Goal: Information Seeking & Learning: Learn about a topic

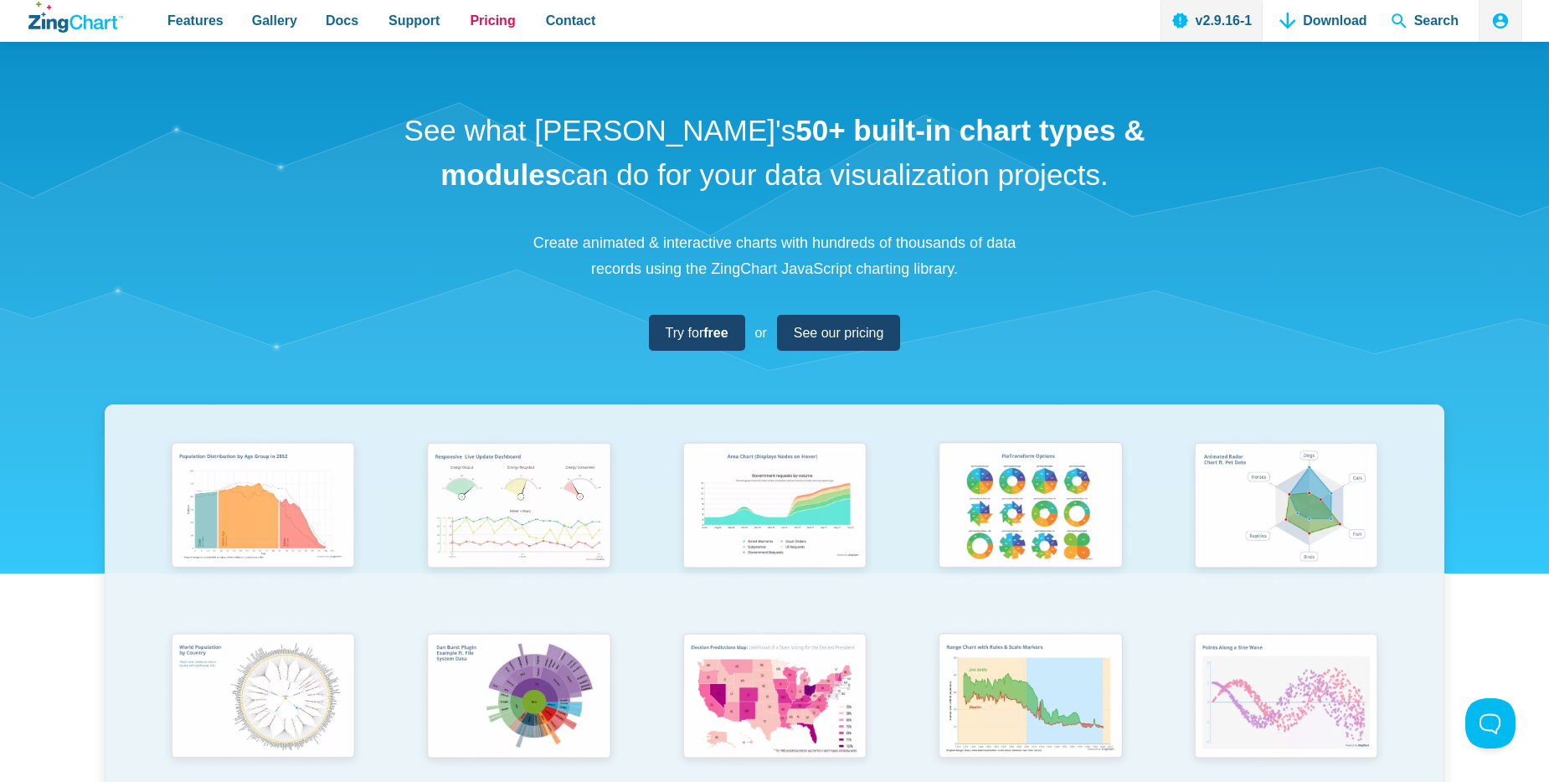
click at [490, 27] on span "Pricing" at bounding box center [492, 20] width 45 height 23
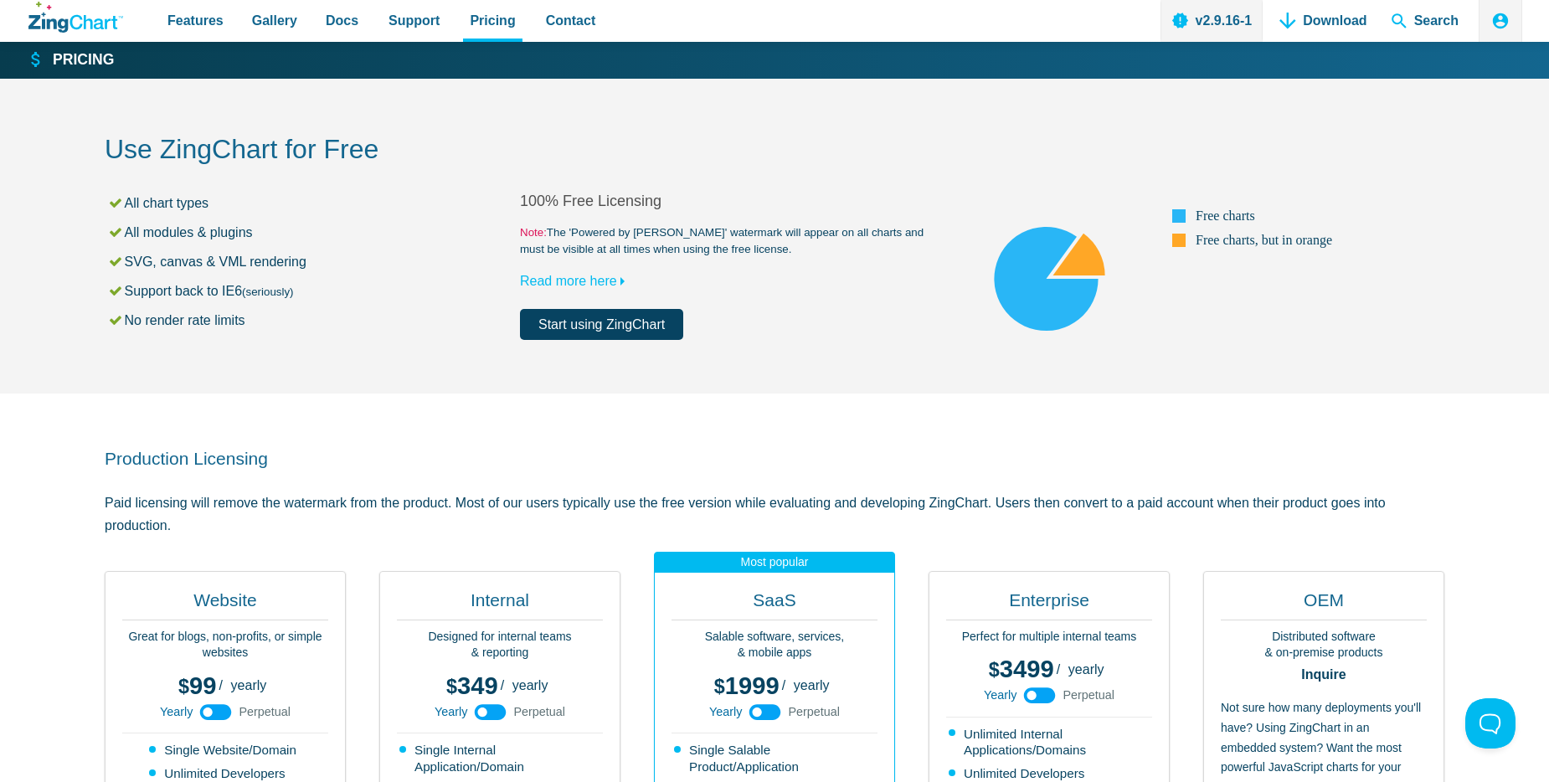
click at [615, 332] on link "Start using ZingChart" at bounding box center [601, 324] width 163 height 31
click at [582, 326] on link "Start using ZingChart" at bounding box center [601, 324] width 163 height 31
click at [174, 23] on span "Features" at bounding box center [195, 20] width 56 height 23
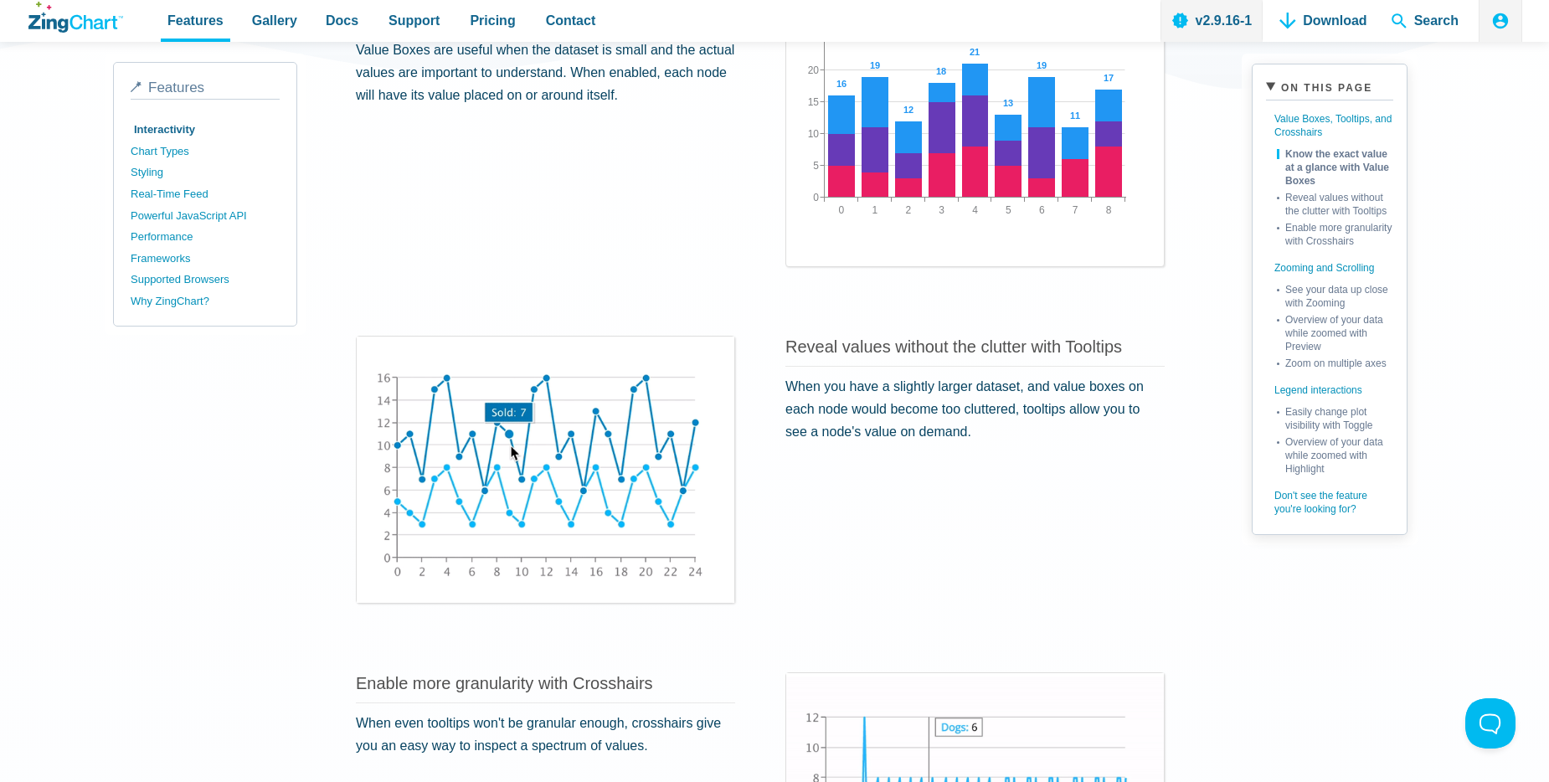
scroll to position [529, 0]
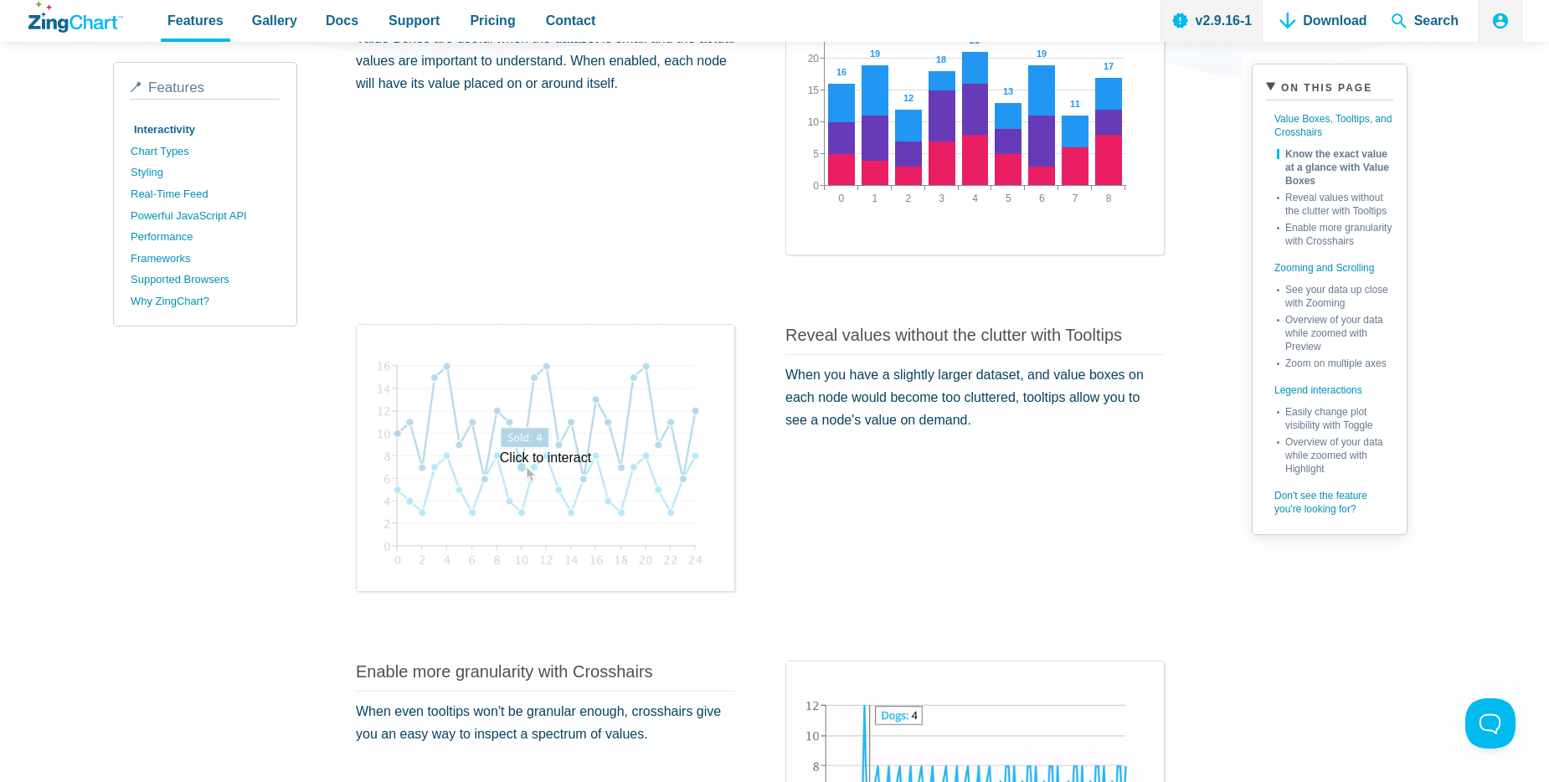
click at [611, 479] on div "Click to interact" at bounding box center [546, 458] width 378 height 266
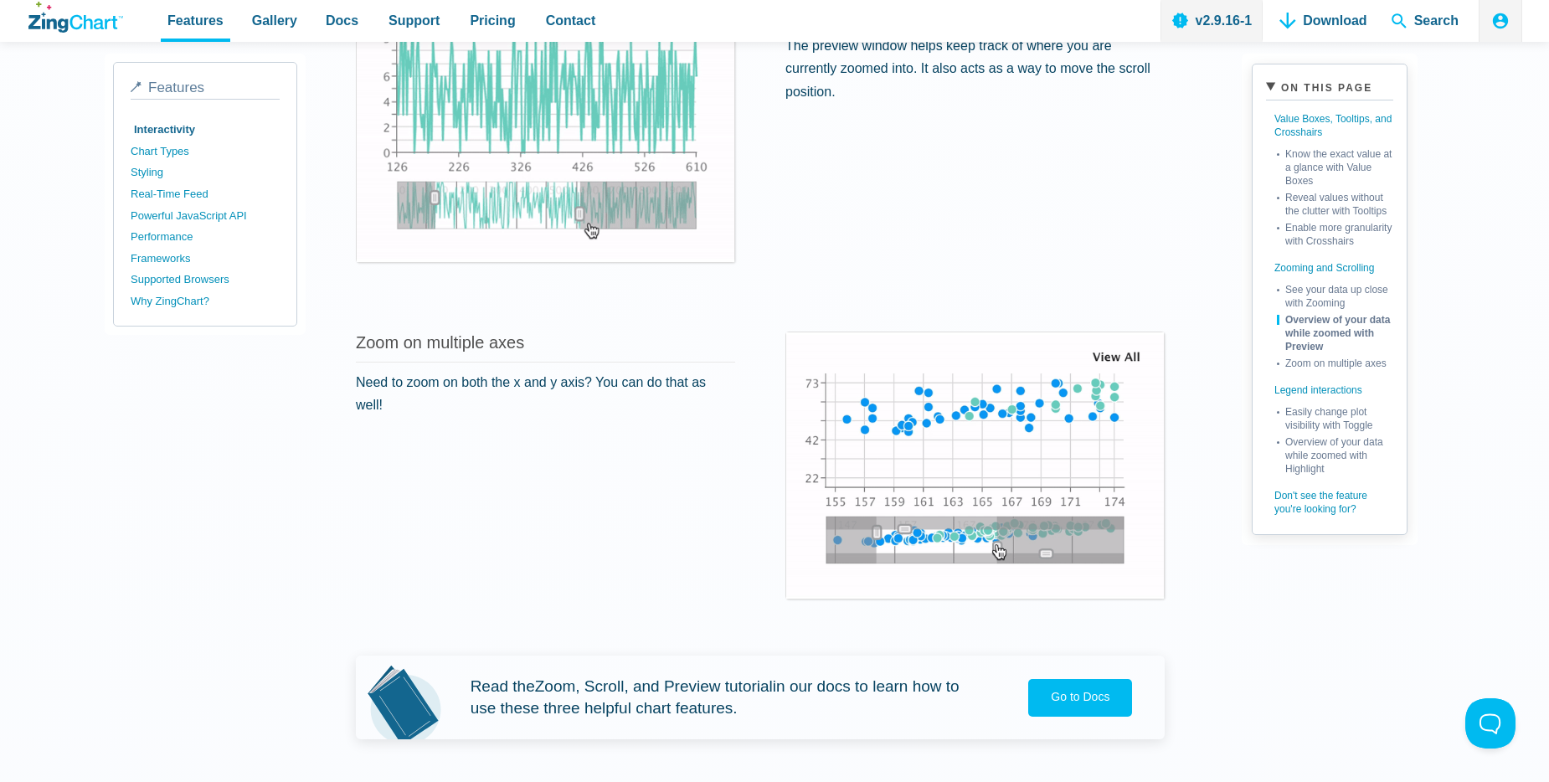
scroll to position [2070, 0]
